Goal: Use online tool/utility: Utilize a website feature to perform a specific function

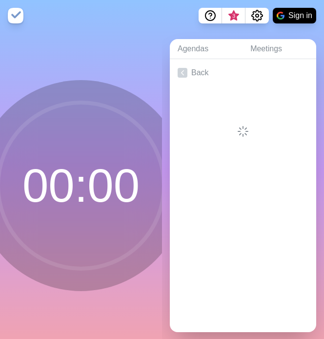
click at [214, 103] on div at bounding box center [243, 111] width 146 height 51
click at [190, 67] on link "Back" at bounding box center [243, 72] width 146 height 27
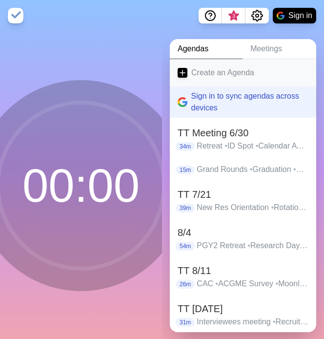
click at [190, 68] on link "Create an Agenda" at bounding box center [243, 72] width 146 height 27
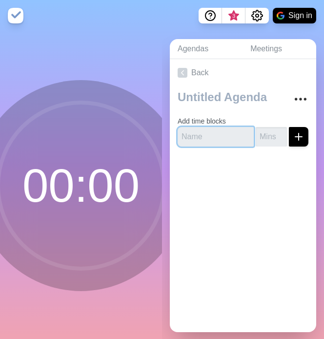
click at [203, 132] on input "text" at bounding box center [216, 137] width 76 height 20
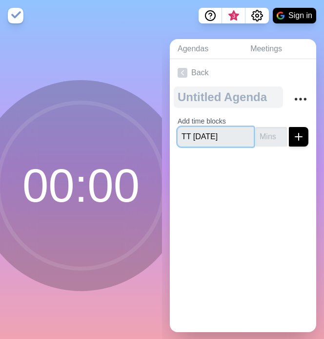
type input "TT [DATE]"
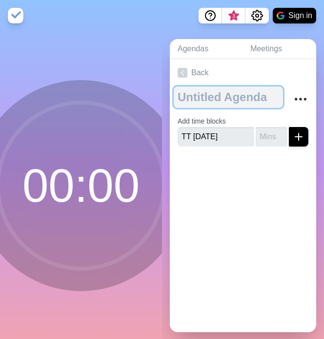
click at [225, 100] on textarea at bounding box center [228, 96] width 109 height 21
type textarea "TT [DATE]"
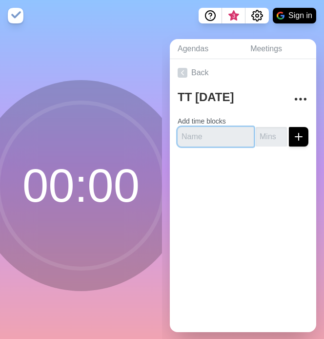
click at [216, 137] on input "text" at bounding box center [216, 137] width 76 height 20
type input "Menopause Update"
click at [269, 134] on input "number" at bounding box center [271, 137] width 31 height 20
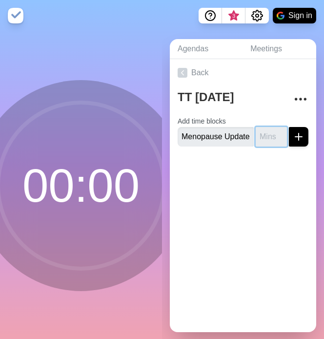
scroll to position [0, 0]
type input "3"
click at [306, 134] on button "submit" at bounding box center [299, 137] width 20 height 20
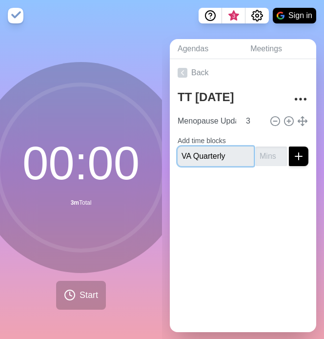
type input "VA Quarterly"
click at [267, 157] on input "number" at bounding box center [271, 156] width 31 height 20
type input "3"
click at [299, 156] on line "submit" at bounding box center [298, 156] width 7 height 0
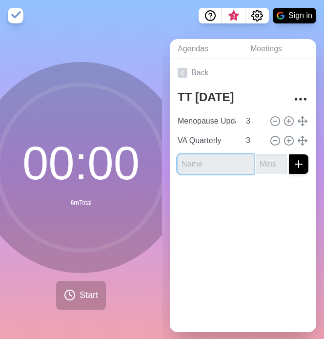
type input "E"
type input "[PERSON_NAME]"
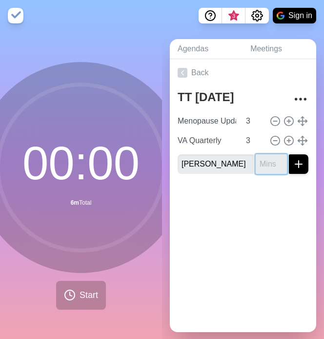
click at [267, 163] on input "number" at bounding box center [271, 164] width 31 height 20
type input "5"
click at [289, 154] on button "submit" at bounding box center [299, 164] width 20 height 20
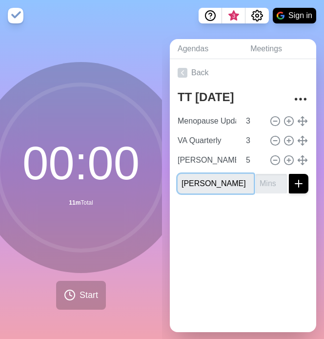
type input "[PERSON_NAME]"
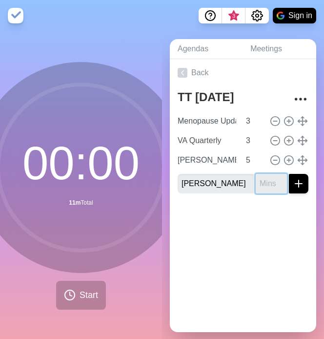
click at [266, 182] on input "number" at bounding box center [271, 184] width 31 height 20
type input "2"
click at [289, 174] on button "submit" at bounding box center [299, 184] width 20 height 20
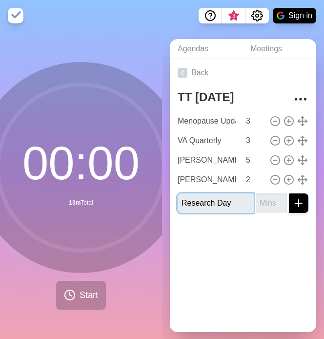
type input "Research Day"
click at [262, 202] on input "number" at bounding box center [271, 203] width 31 height 20
type input "3"
click at [300, 203] on line "submit" at bounding box center [298, 203] width 7 height 0
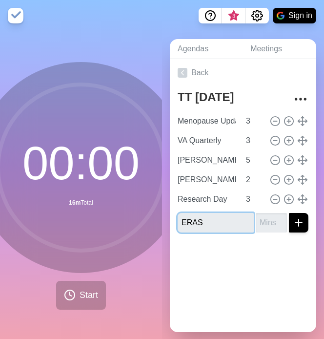
type input "ERAS"
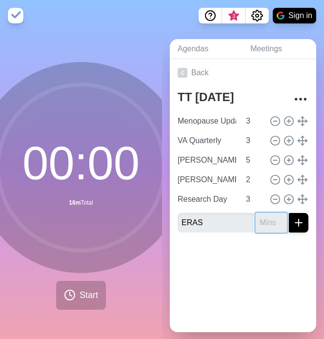
click at [264, 226] on input "number" at bounding box center [271, 223] width 31 height 20
type input "20"
click at [303, 199] on line at bounding box center [303, 199] width 0 height 9
click at [296, 218] on icon "submit" at bounding box center [299, 223] width 12 height 12
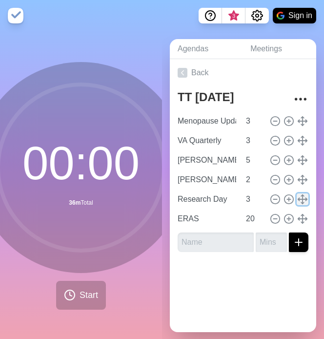
click at [302, 200] on icon at bounding box center [302, 199] width 11 height 11
type input "Research Day"
type input "3"
type input "ERAS"
type input "20"
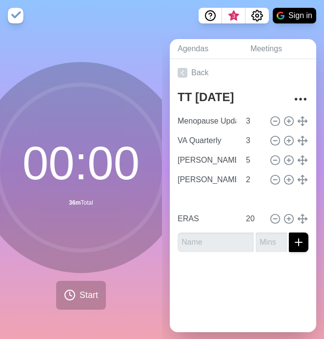
type input "Research Day"
type input "3"
type input "ERAS"
type input "20"
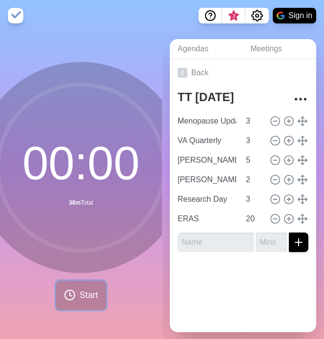
click at [81, 292] on span "Start" at bounding box center [89, 295] width 19 height 13
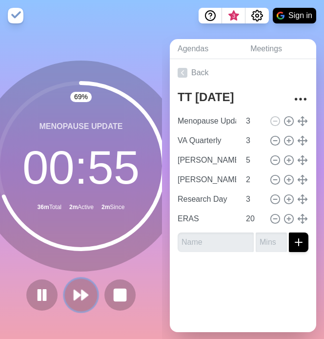
click at [73, 294] on icon at bounding box center [81, 295] width 17 height 17
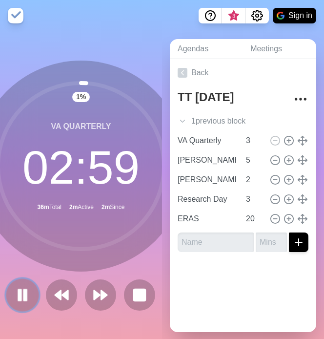
click at [22, 295] on icon at bounding box center [22, 295] width 17 height 17
click at [22, 295] on polygon at bounding box center [22, 295] width 9 height 12
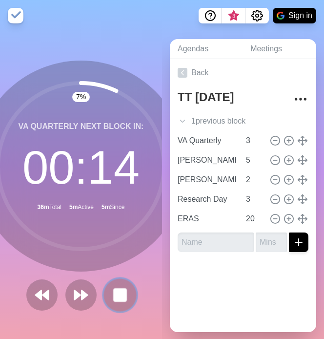
click at [119, 294] on rect at bounding box center [120, 295] width 12 height 12
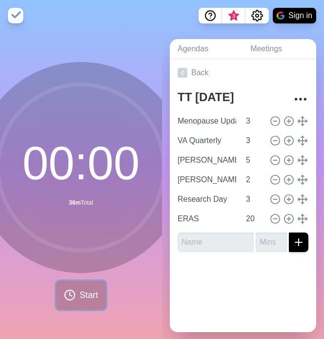
click at [80, 294] on span "Start" at bounding box center [89, 295] width 19 height 13
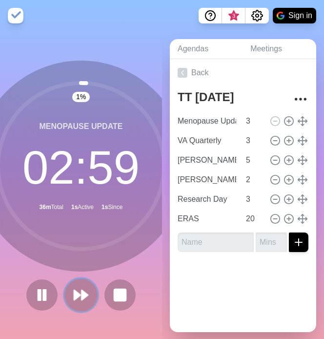
click at [75, 297] on polygon at bounding box center [77, 295] width 6 height 10
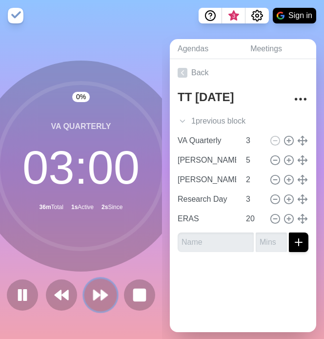
click at [97, 293] on polygon at bounding box center [97, 295] width 6 height 10
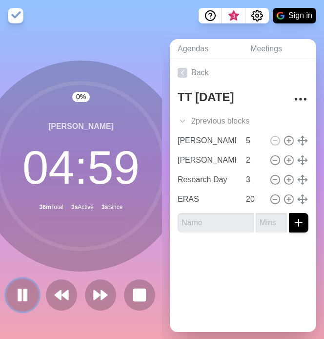
click at [14, 297] on icon at bounding box center [22, 295] width 17 height 17
click at [29, 301] on icon at bounding box center [22, 295] width 17 height 17
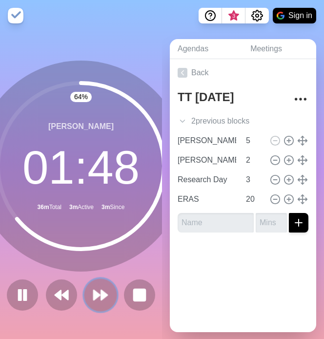
click at [99, 289] on icon at bounding box center [100, 295] width 17 height 17
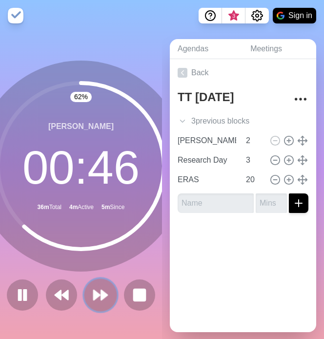
click at [100, 297] on icon at bounding box center [100, 295] width 17 height 17
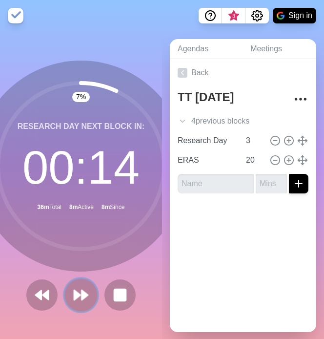
click at [82, 298] on polygon at bounding box center [85, 295] width 6 height 10
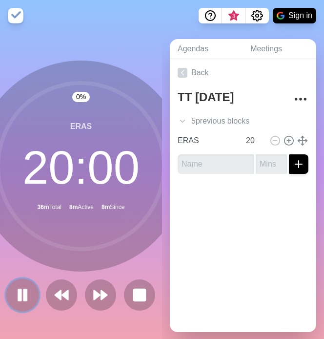
click at [24, 297] on rect at bounding box center [25, 295] width 3 height 11
click at [14, 293] on icon at bounding box center [22, 295] width 17 height 17
